Goal: Entertainment & Leisure: Consume media (video, audio)

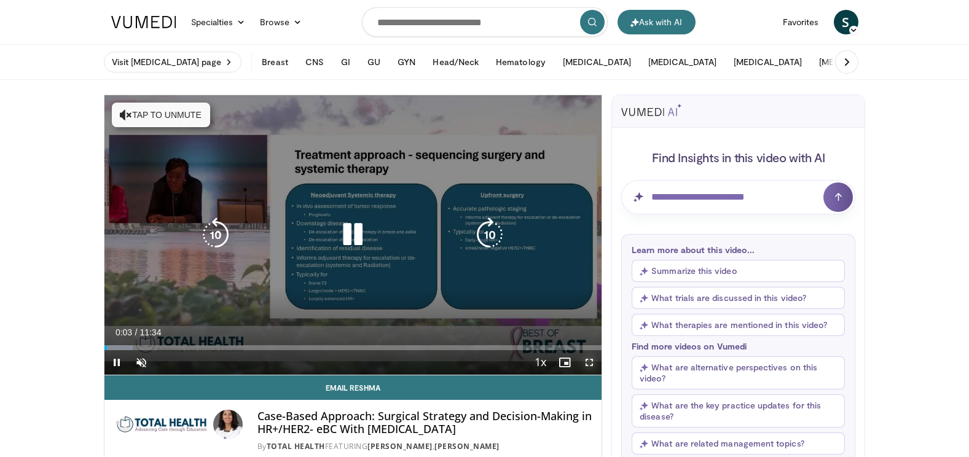
drag, startPoint x: 586, startPoint y: 363, endPoint x: 589, endPoint y: 427, distance: 64.0
click at [586, 363] on span "Video Player" at bounding box center [589, 362] width 25 height 25
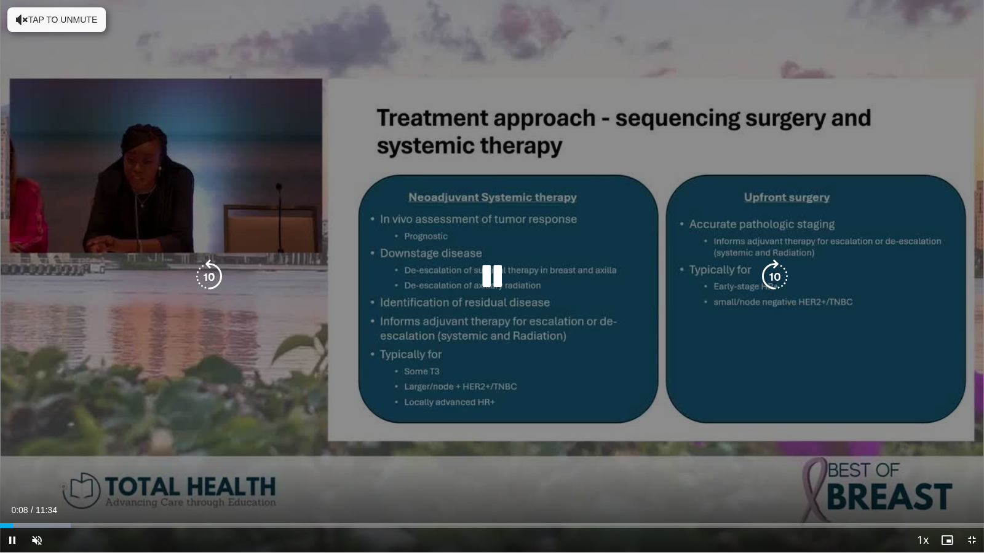
click at [484, 285] on icon "Video Player" at bounding box center [492, 276] width 34 height 34
click at [492, 272] on icon "Video Player" at bounding box center [492, 276] width 34 height 34
click at [34, 457] on span "Video Player" at bounding box center [37, 540] width 25 height 25
click at [776, 275] on icon "Video Player" at bounding box center [774, 276] width 34 height 34
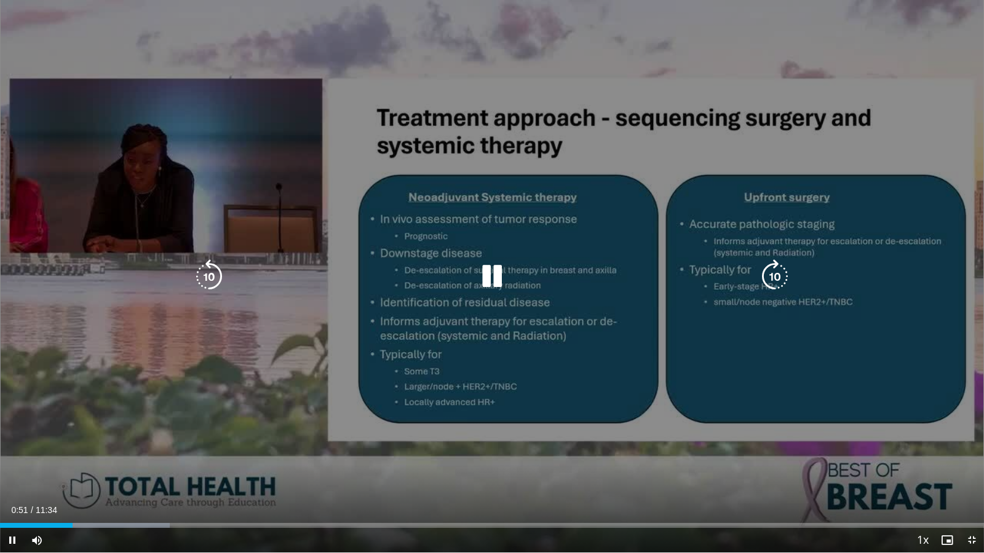
click at [776, 275] on icon "Video Player" at bounding box center [774, 276] width 34 height 34
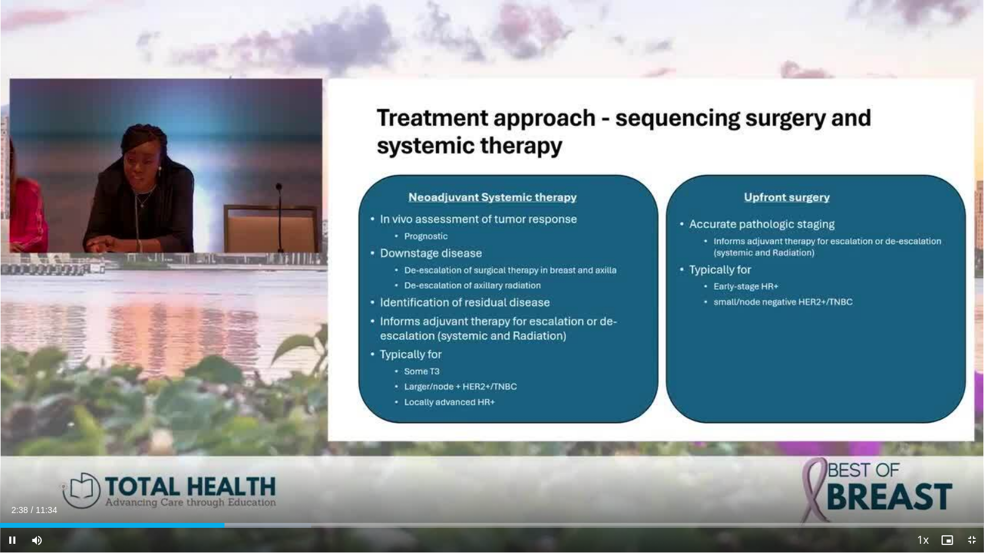
click at [593, 12] on div "20 seconds Tap to unmute" at bounding box center [492, 276] width 984 height 553
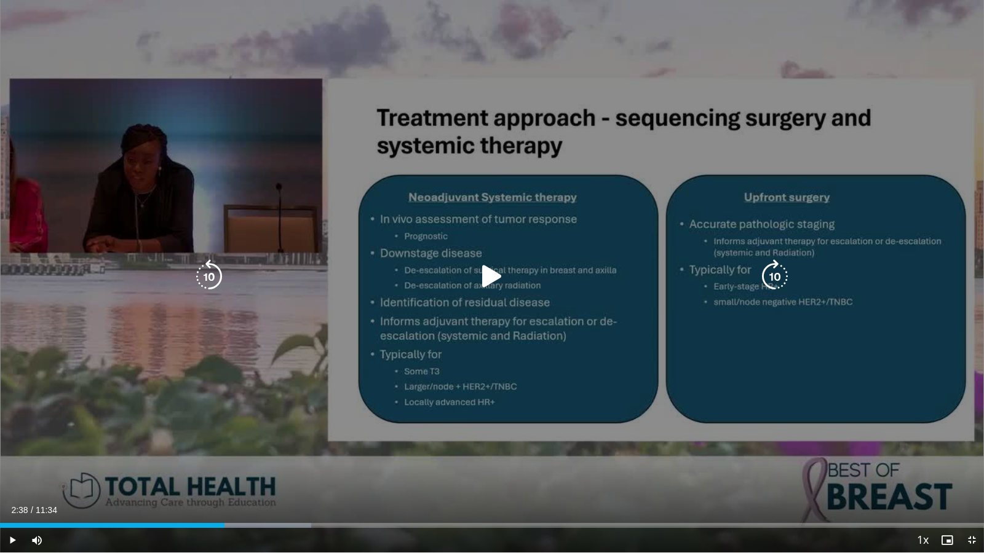
click at [492, 270] on icon "Video Player" at bounding box center [492, 276] width 34 height 34
click at [489, 272] on icon "Video Player" at bounding box center [492, 276] width 34 height 34
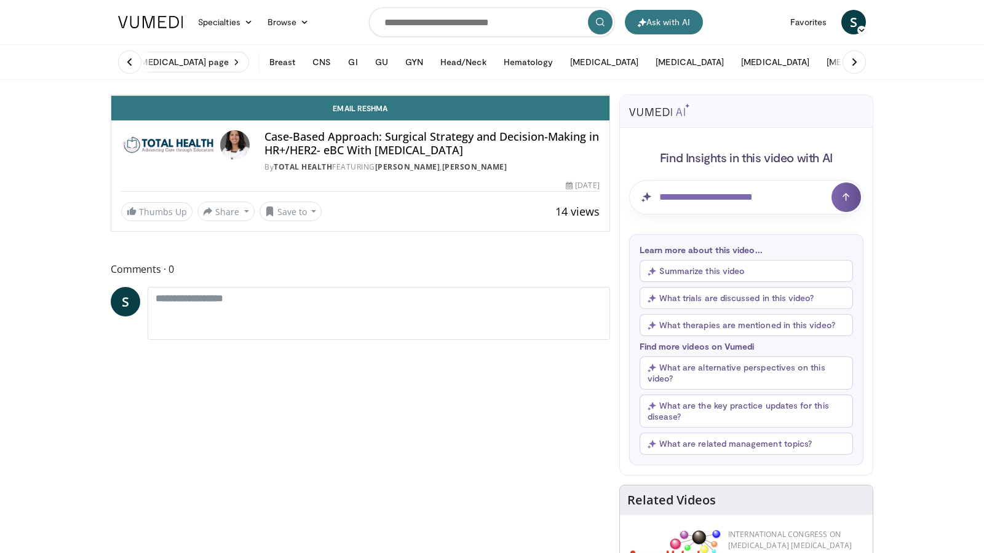
click at [609, 95] on span "Video Player" at bounding box center [597, 83] width 25 height 25
